Goal: Information Seeking & Learning: Understand process/instructions

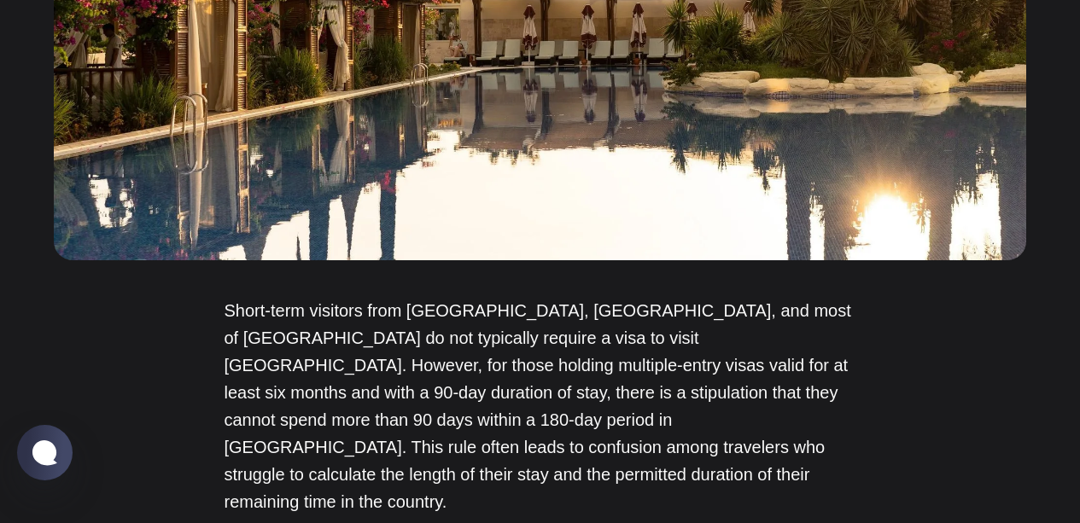
scroll to position [706, 0]
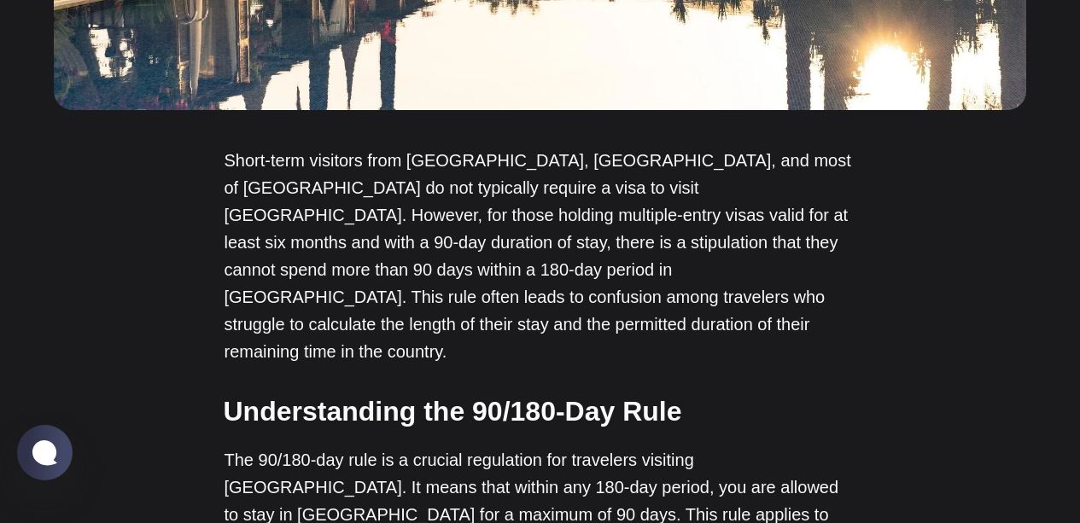
click at [575, 227] on p "Short-term visitors from [GEOGRAPHIC_DATA], [GEOGRAPHIC_DATA], and most of [GEO…" at bounding box center [540, 256] width 632 height 218
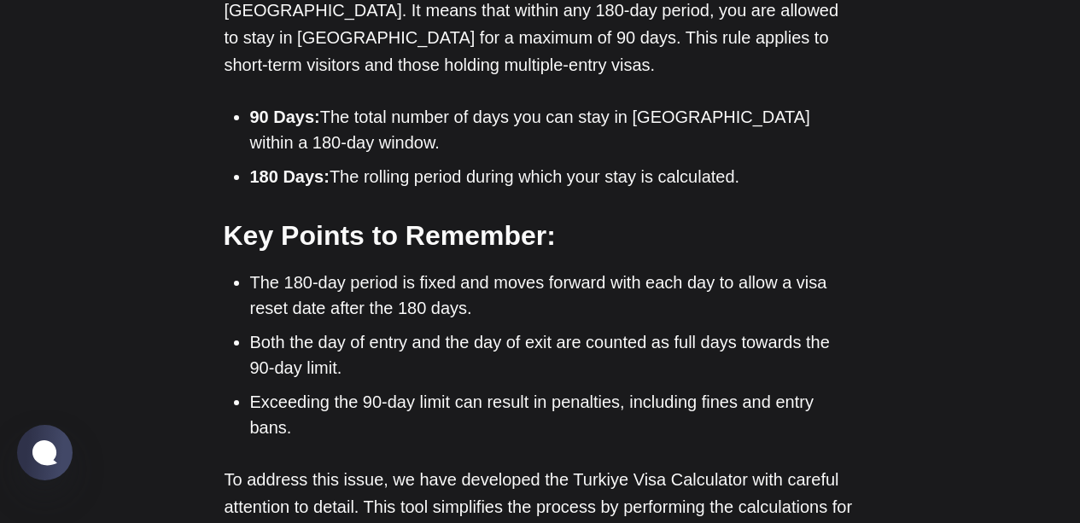
click at [482, 299] on ul "The 180-day period is fixed and moves forward with each day to allow a visa res…" at bounding box center [546, 355] width 619 height 171
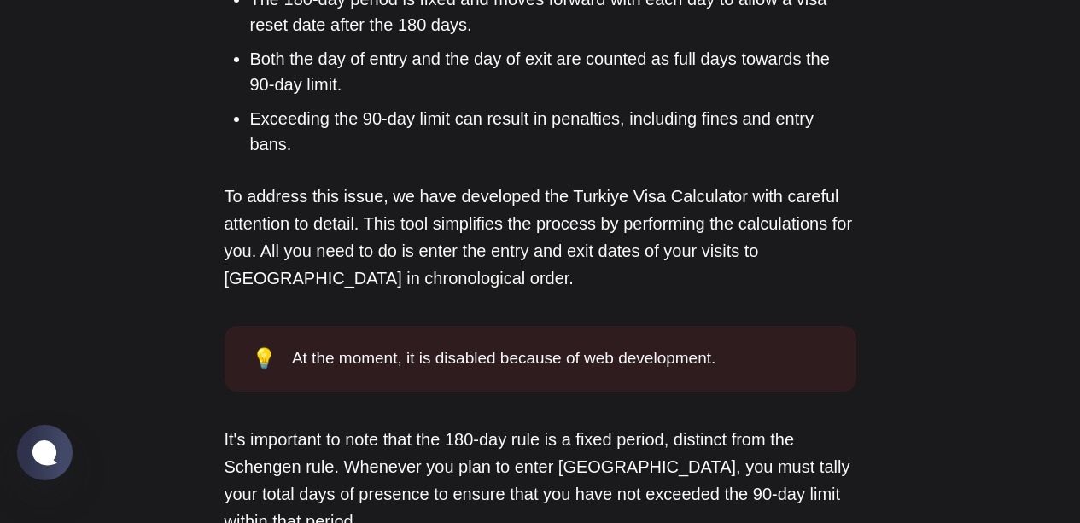
scroll to position [1817, 0]
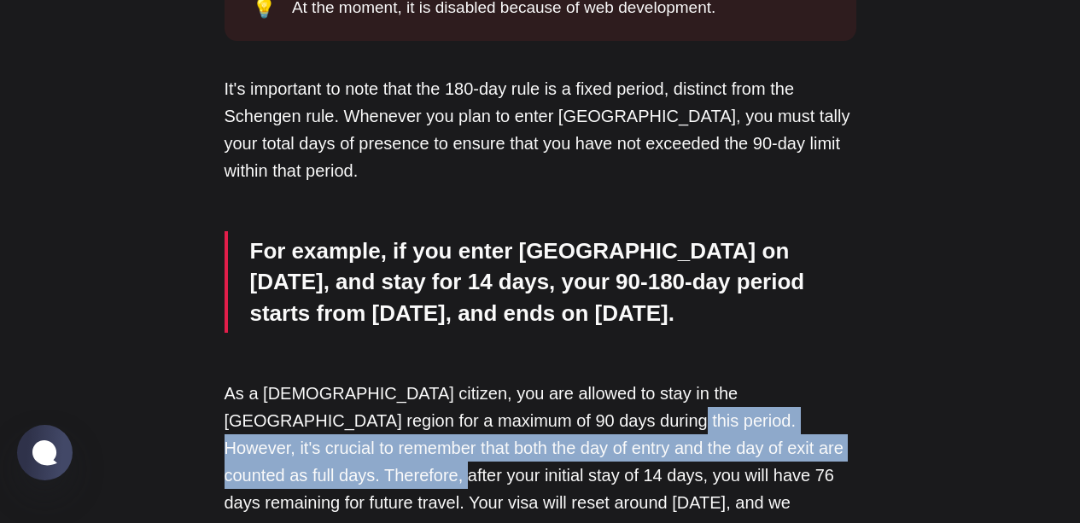
drag, startPoint x: 571, startPoint y: 276, endPoint x: 803, endPoint y: 299, distance: 233.3
click at [803, 380] on p "As a [DEMOGRAPHIC_DATA] citizen, you are allowed to stay in the [GEOGRAPHIC_DAT…" at bounding box center [540, 462] width 632 height 164
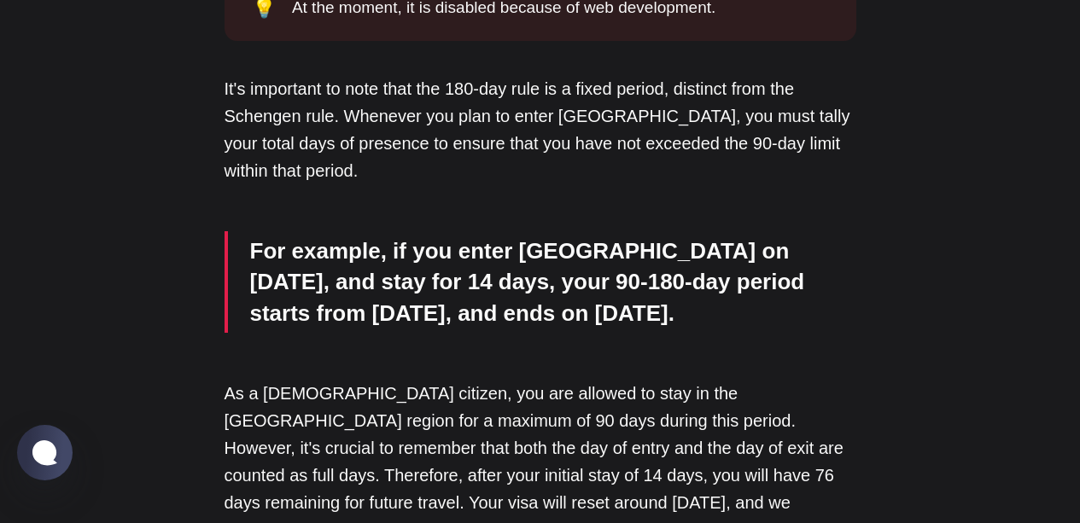
click at [729, 380] on p "As a [DEMOGRAPHIC_DATA] citizen, you are allowed to stay in the [GEOGRAPHIC_DAT…" at bounding box center [540, 462] width 632 height 164
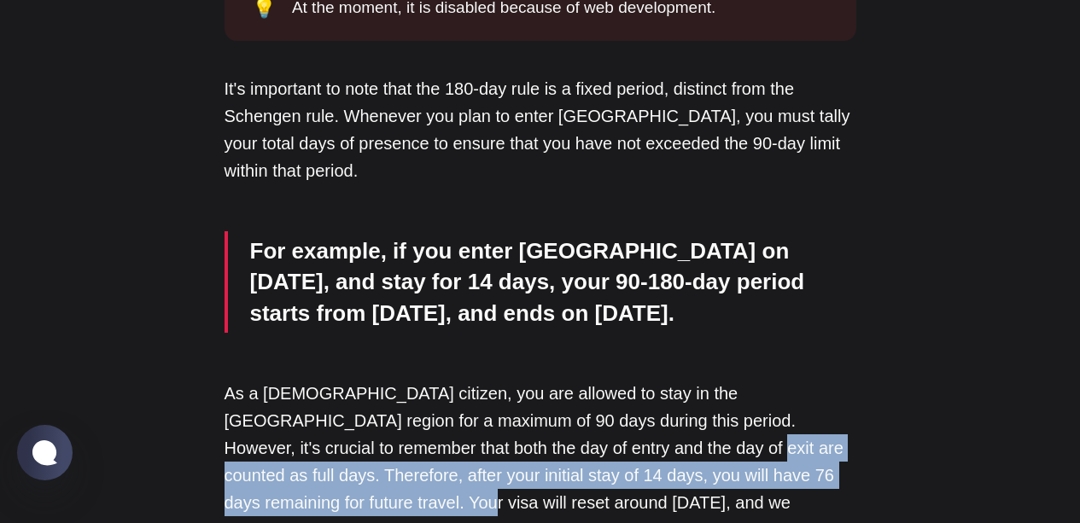
drag, startPoint x: 574, startPoint y: 302, endPoint x: 814, endPoint y: 339, distance: 243.5
click at [814, 380] on p "As a [DEMOGRAPHIC_DATA] citizen, you are allowed to stay in the [GEOGRAPHIC_DAT…" at bounding box center [540, 462] width 632 height 164
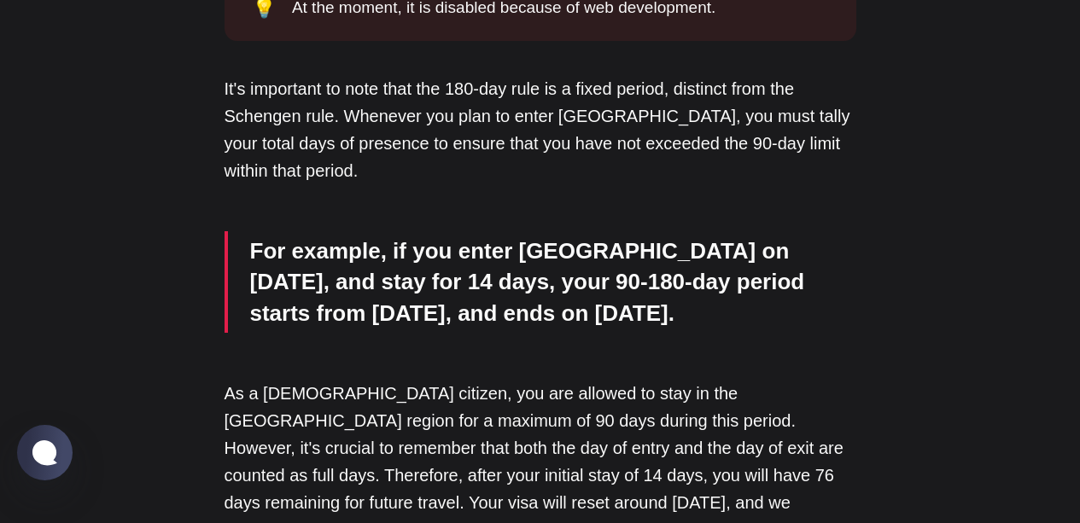
click at [667, 398] on div "Short-term visitors from [GEOGRAPHIC_DATA], [GEOGRAPHIC_DATA], and most of [GEO…" at bounding box center [540, 160] width 632 height 2248
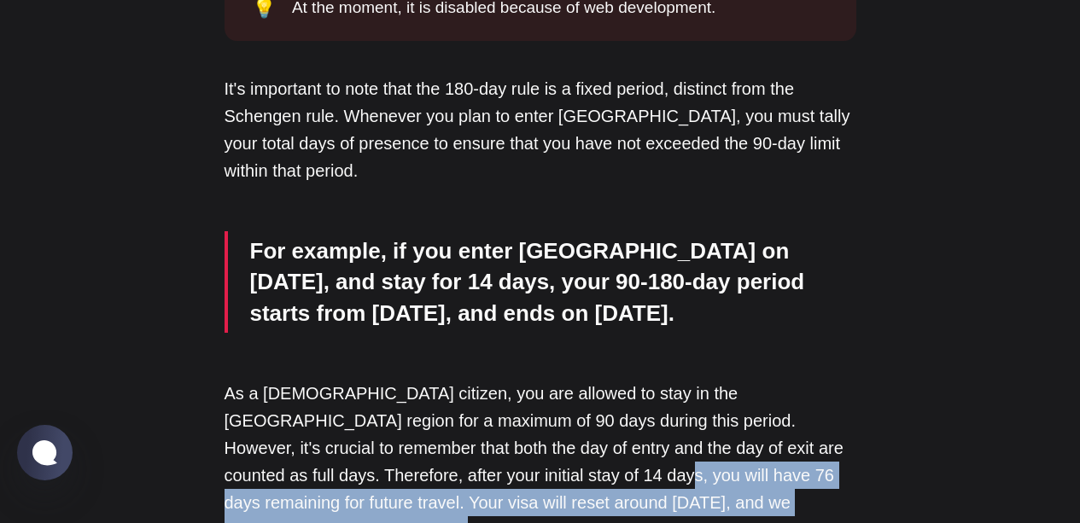
drag, startPoint x: 532, startPoint y: 341, endPoint x: 765, endPoint y: 352, distance: 233.3
click at [765, 380] on p "As a [DEMOGRAPHIC_DATA] citizen, you are allowed to stay in the [GEOGRAPHIC_DAT…" at bounding box center [540, 462] width 632 height 164
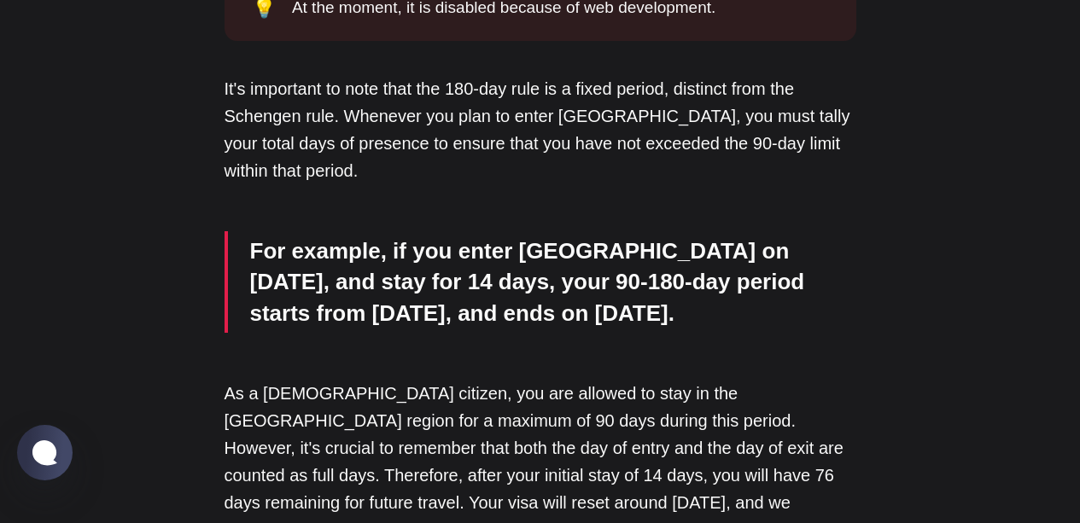
click at [771, 388] on div "Short-term visitors from [GEOGRAPHIC_DATA], [GEOGRAPHIC_DATA], and most of [GEO…" at bounding box center [540, 160] width 632 height 2248
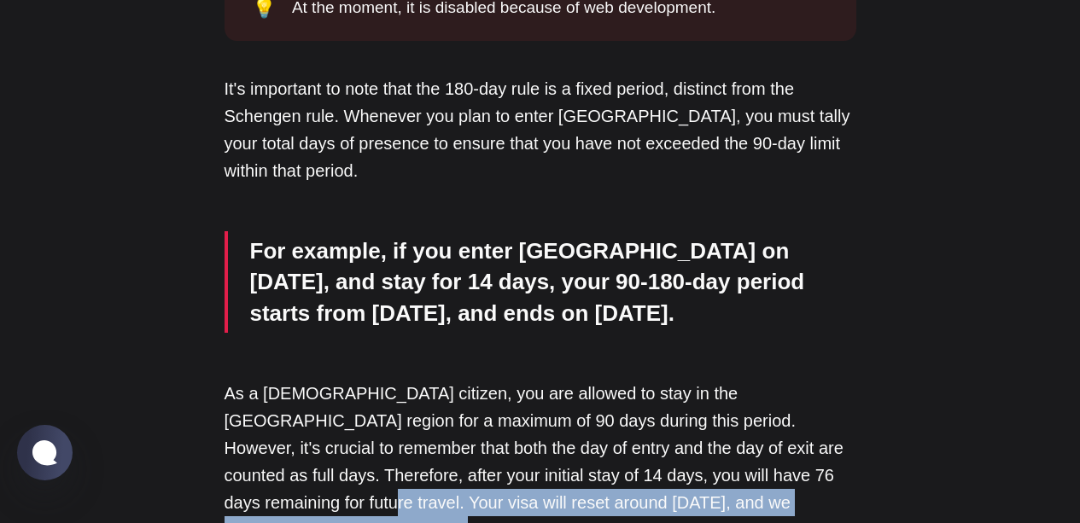
drag, startPoint x: 761, startPoint y: 341, endPoint x: 763, endPoint y: 358, distance: 18.0
click at [763, 380] on p "As a [DEMOGRAPHIC_DATA] citizen, you are allowed to stay in the [GEOGRAPHIC_DAT…" at bounding box center [540, 462] width 632 height 164
click at [548, 380] on p "As a [DEMOGRAPHIC_DATA] citizen, you are allowed to stay in the [GEOGRAPHIC_DAT…" at bounding box center [540, 462] width 632 height 164
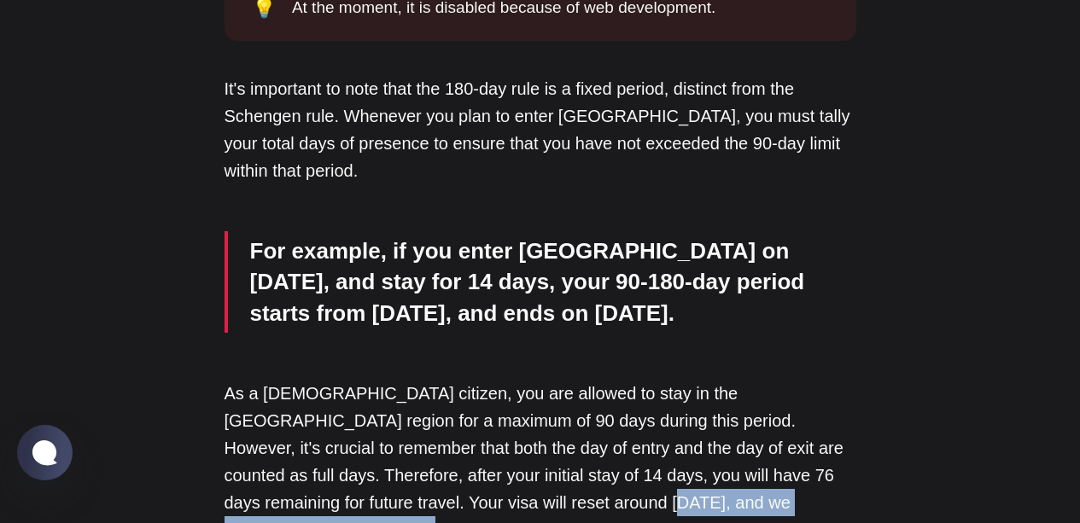
drag, startPoint x: 411, startPoint y: 353, endPoint x: 699, endPoint y: 353, distance: 287.6
click at [699, 380] on p "As a [DEMOGRAPHIC_DATA] citizen, you are allowed to stay in the [GEOGRAPHIC_DAT…" at bounding box center [540, 462] width 632 height 164
click at [696, 397] on div "Short-term visitors from [GEOGRAPHIC_DATA], [GEOGRAPHIC_DATA], and most of [GEO…" at bounding box center [540, 160] width 632 height 2248
drag, startPoint x: 684, startPoint y: 416, endPoint x: 802, endPoint y: 449, distance: 122.2
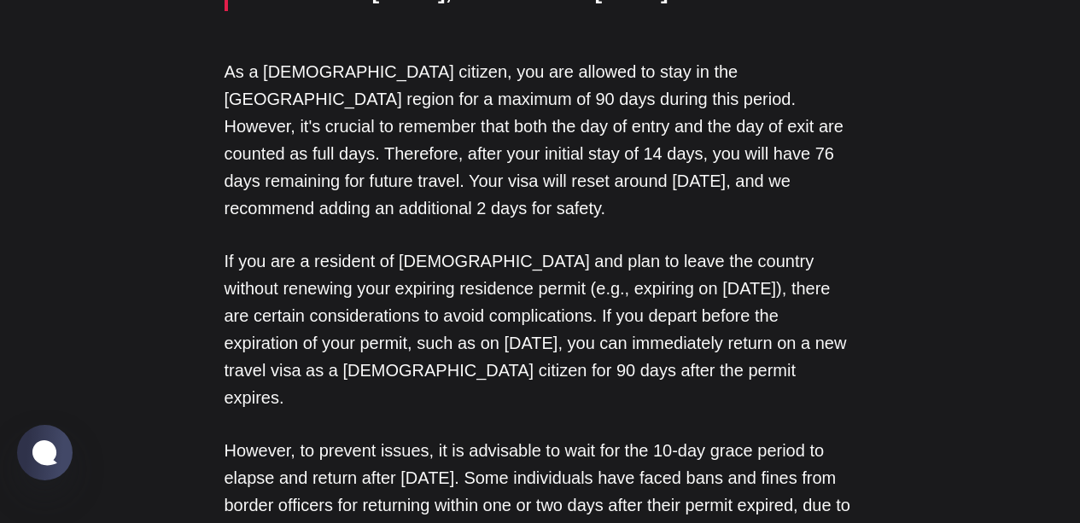
click at [636, 437] on p "However, to prevent issues, it is advisable to wait for the 10-day grace period…" at bounding box center [540, 491] width 632 height 109
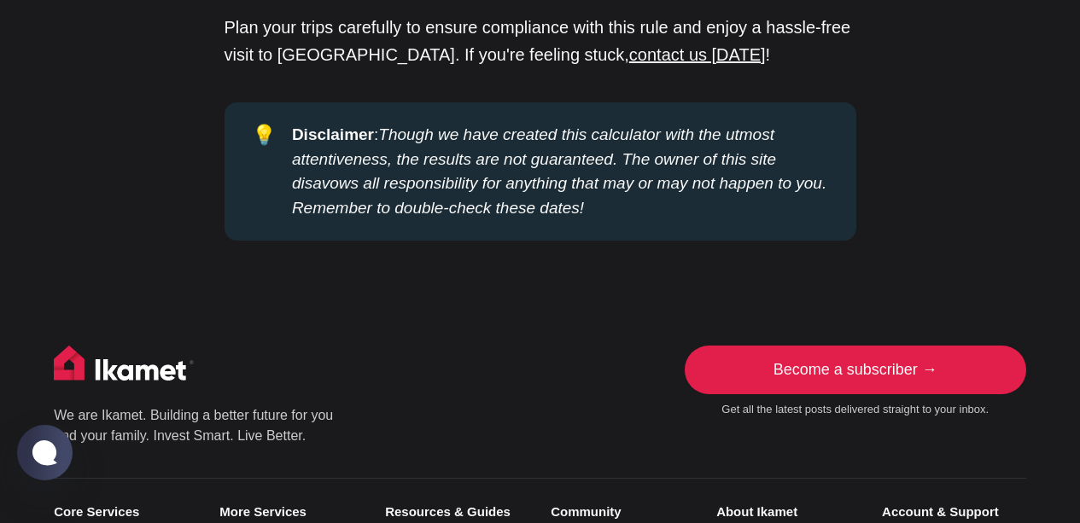
scroll to position [2692, 0]
